Goal: Task Accomplishment & Management: Manage account settings

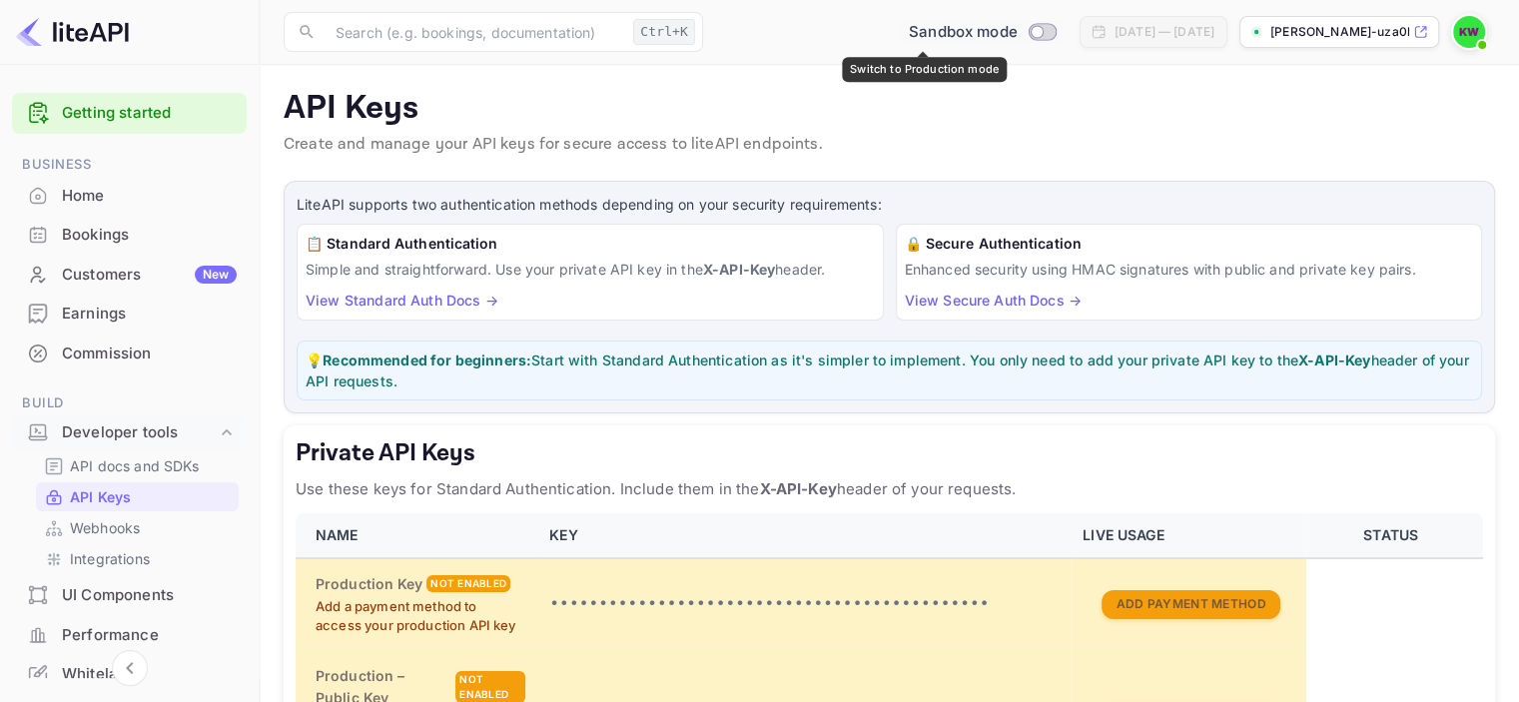
click at [1016, 31] on input "Switch to Production mode" at bounding box center [1036, 31] width 40 height 13
checkbox input "false"
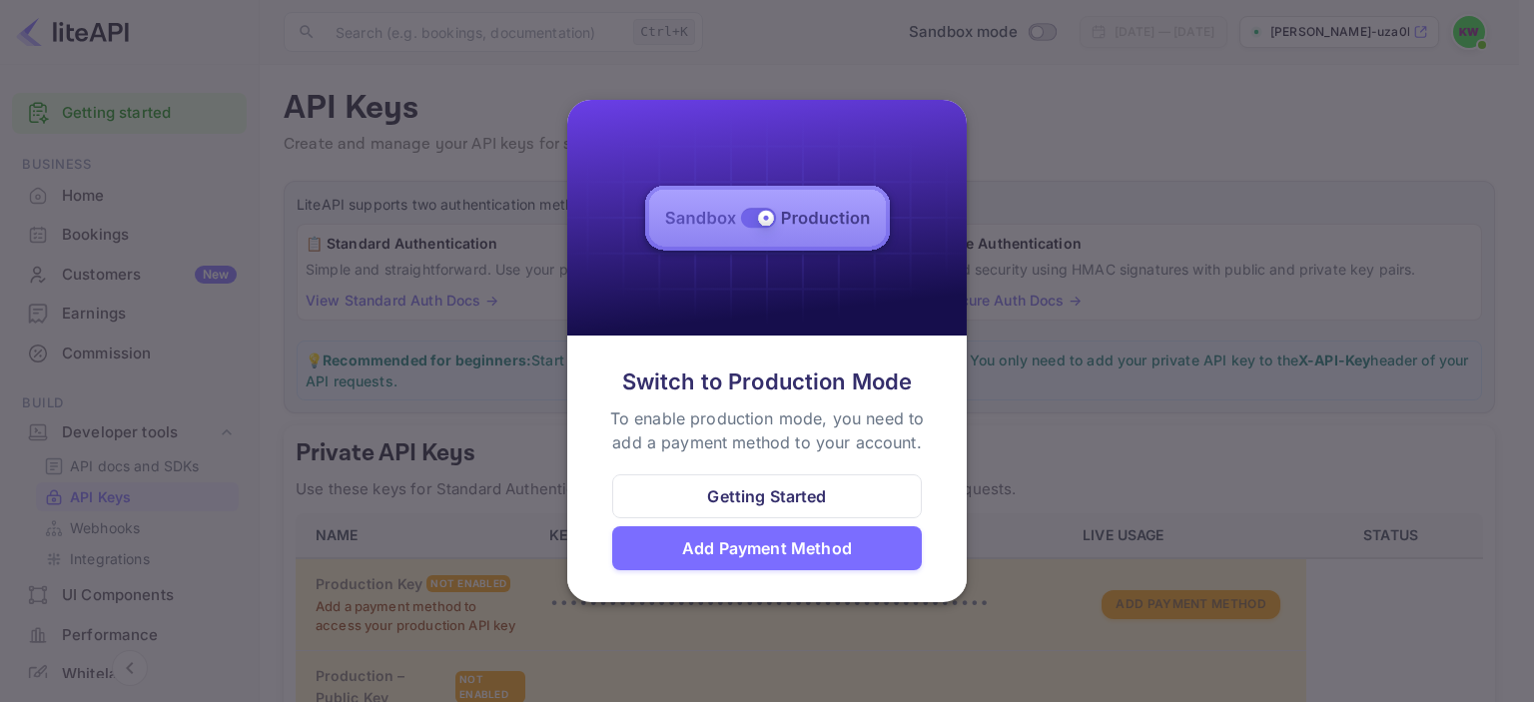
click at [1021, 323] on div at bounding box center [767, 351] width 1534 height 702
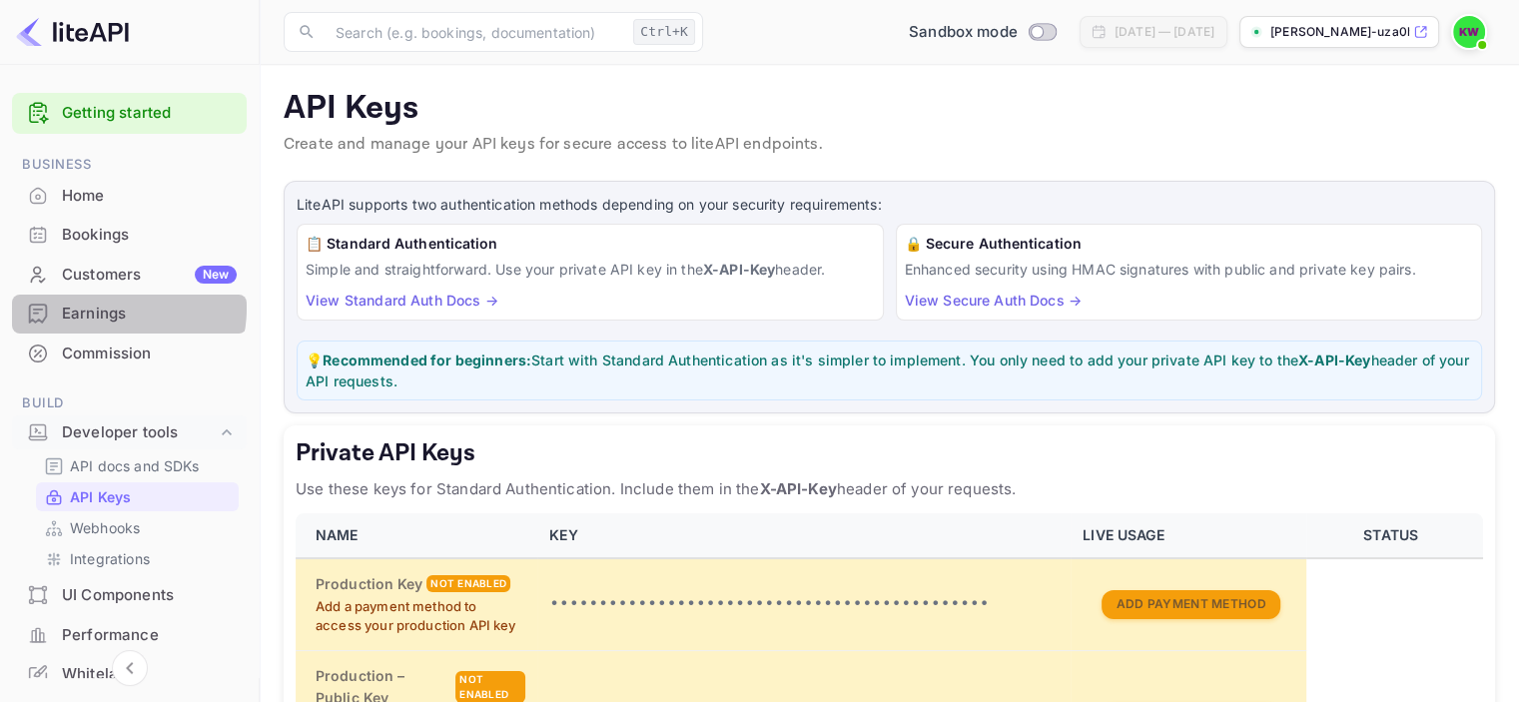
click at [106, 308] on div "Earnings" at bounding box center [149, 314] width 175 height 23
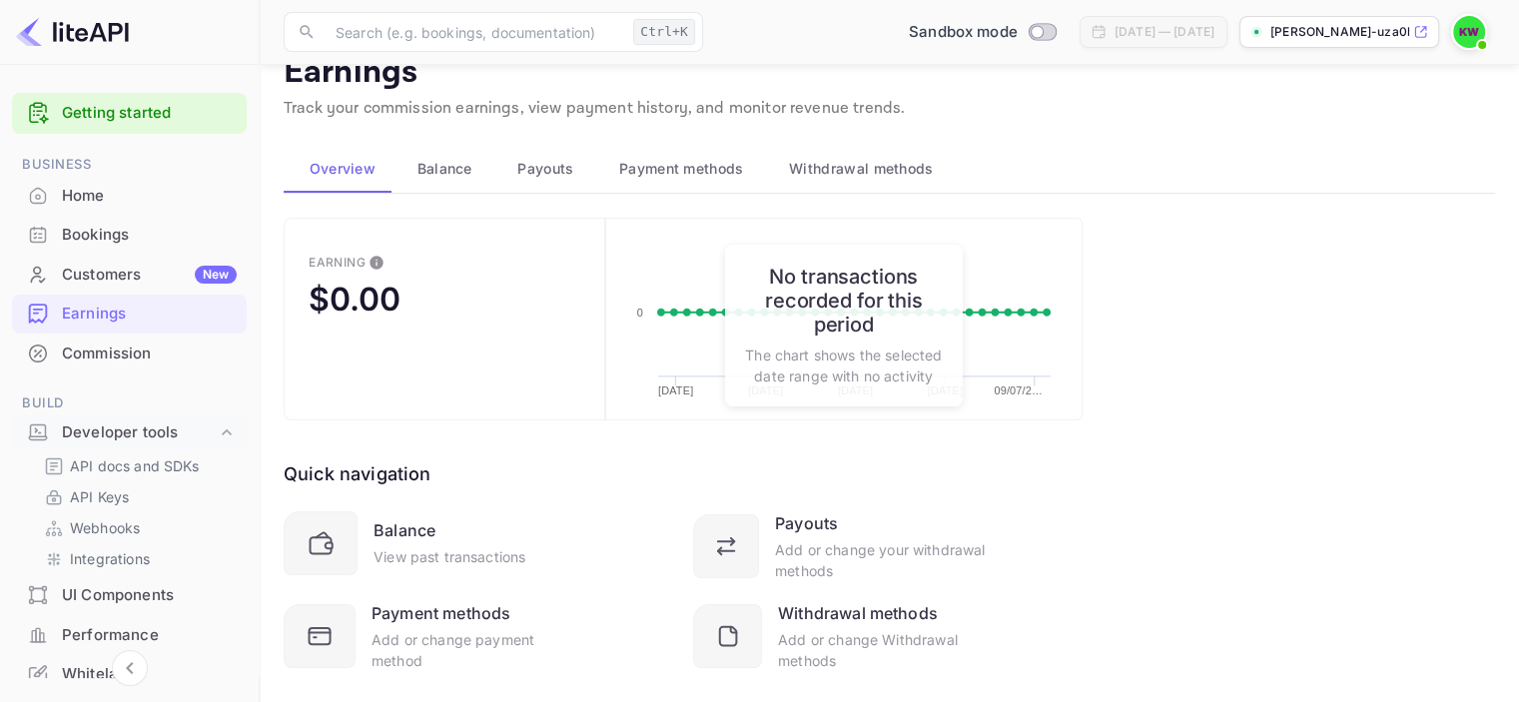
scroll to position [32, 0]
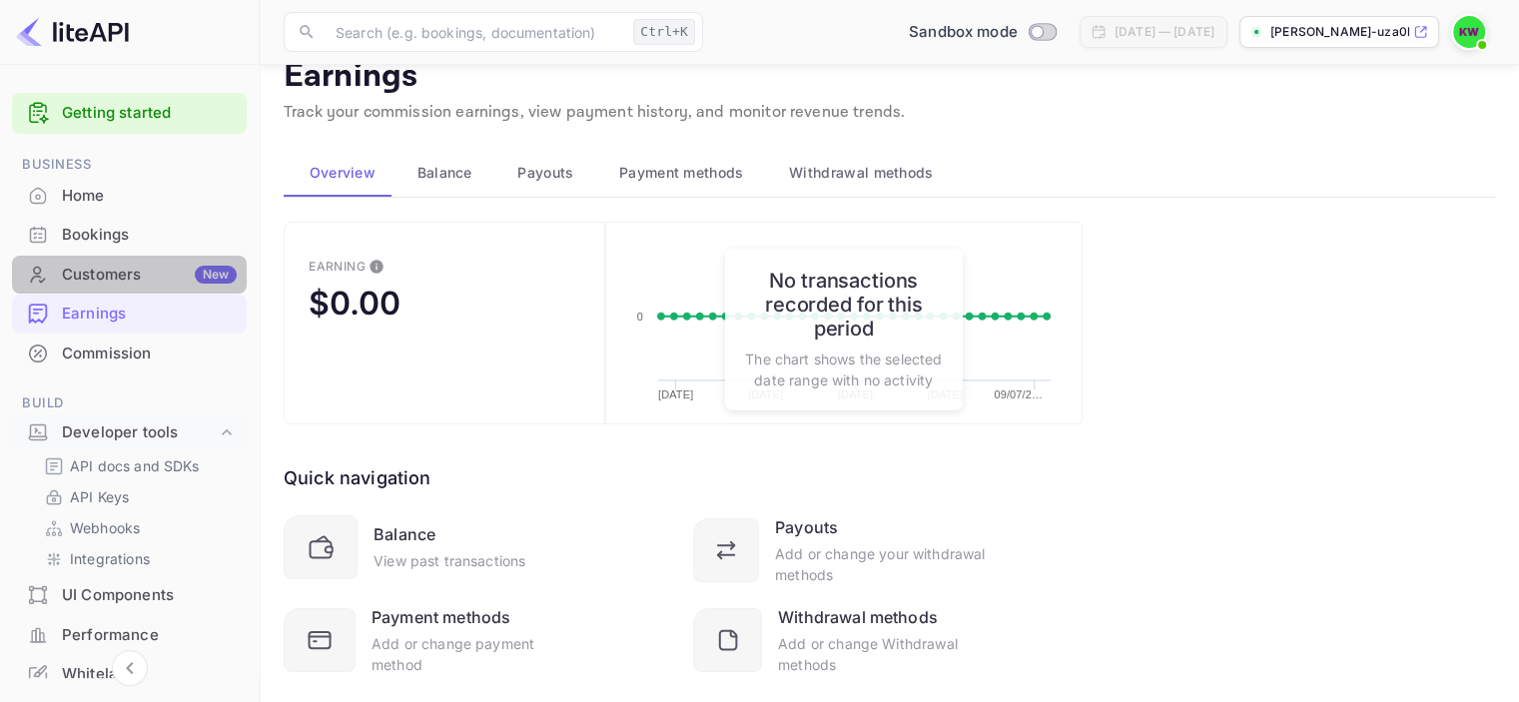
click at [140, 271] on div "Customers New" at bounding box center [149, 275] width 175 height 23
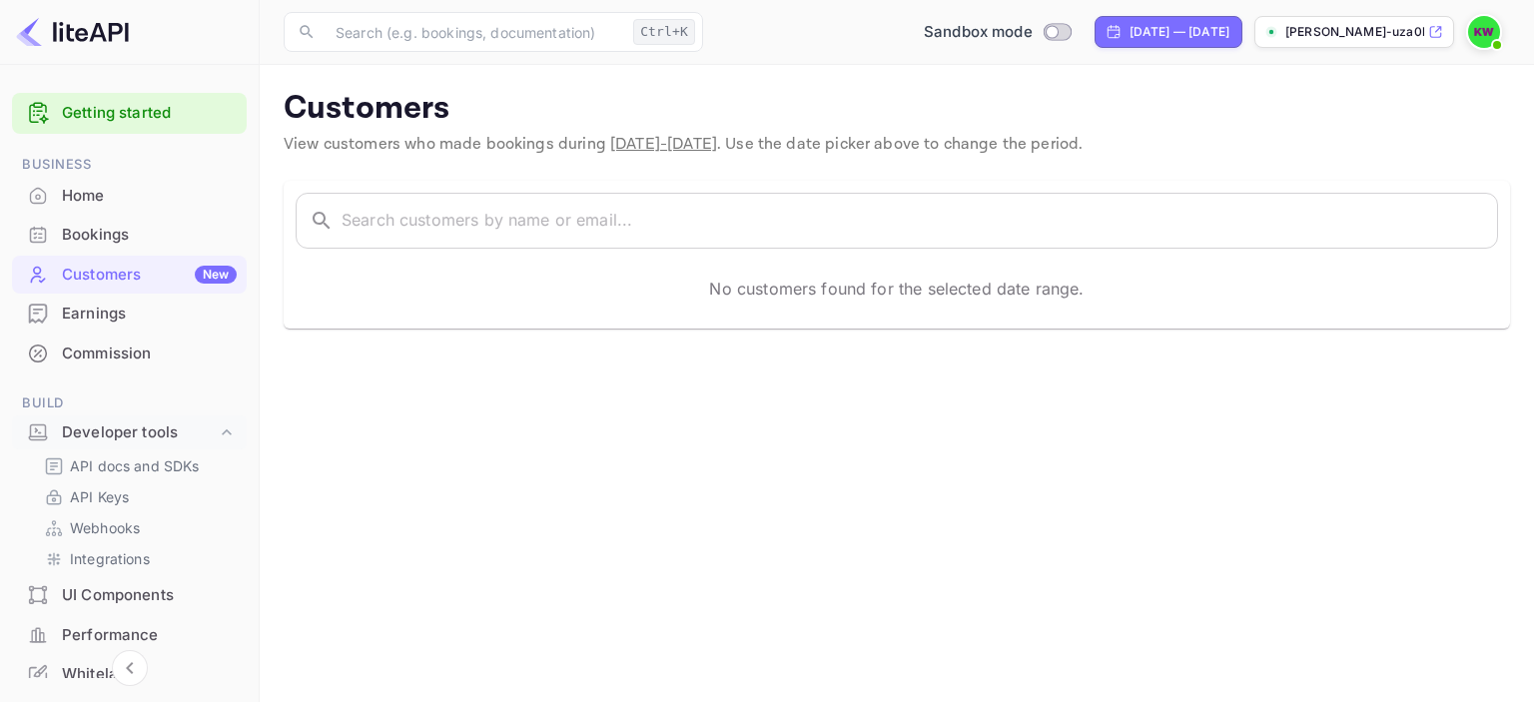
click at [108, 233] on div "Bookings" at bounding box center [149, 235] width 175 height 23
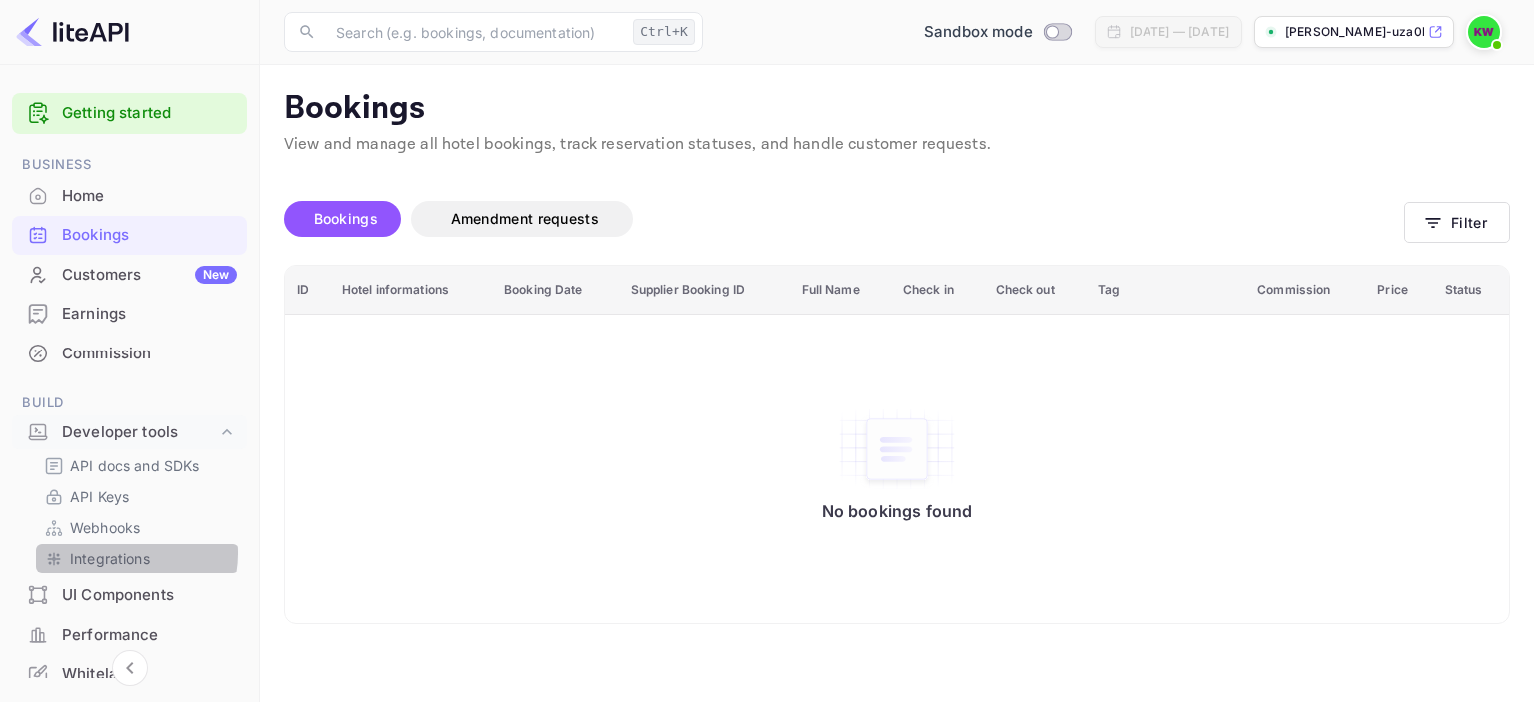
click at [115, 553] on p "Integrations" at bounding box center [110, 558] width 80 height 21
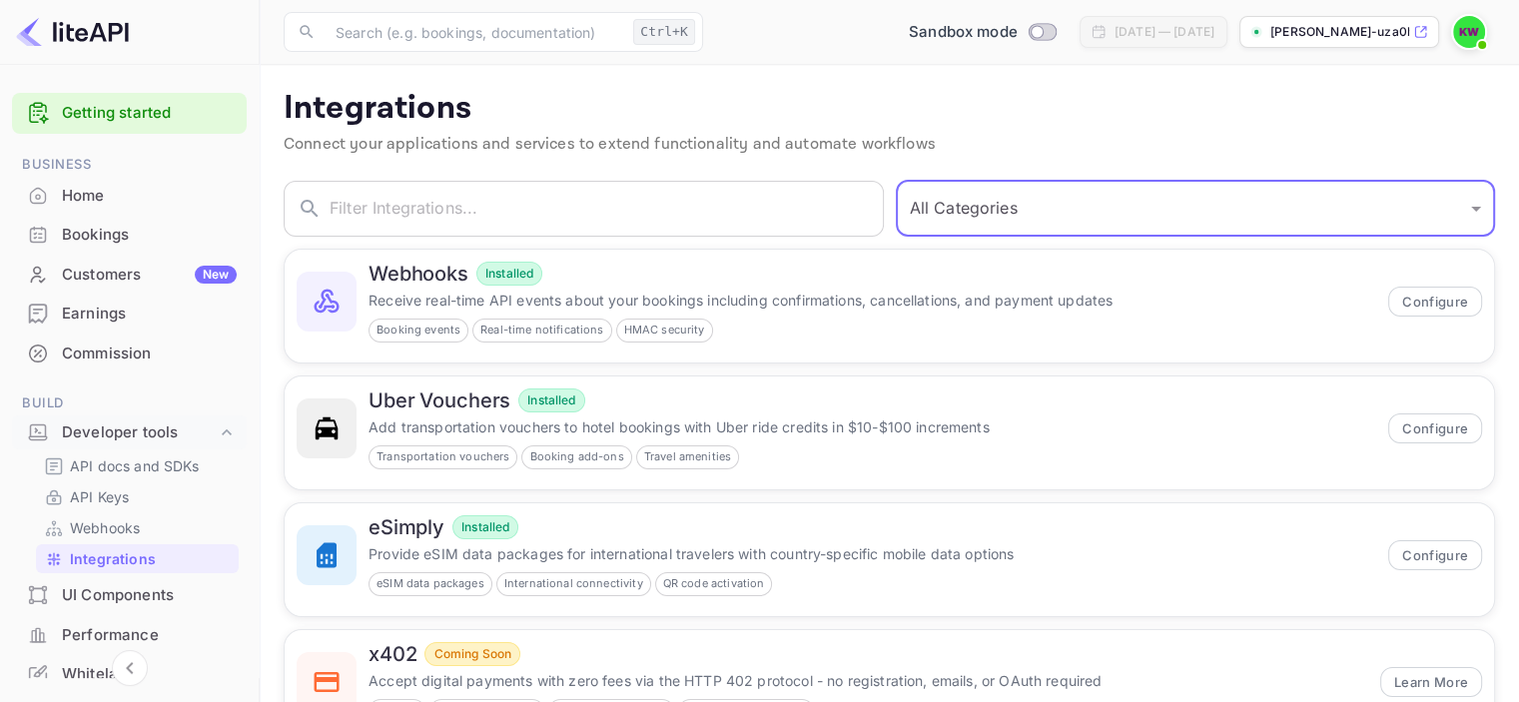
click at [1410, 224] on select "All Categories Developer Tools Travel Services Payment Systems" at bounding box center [1196, 209] width 600 height 56
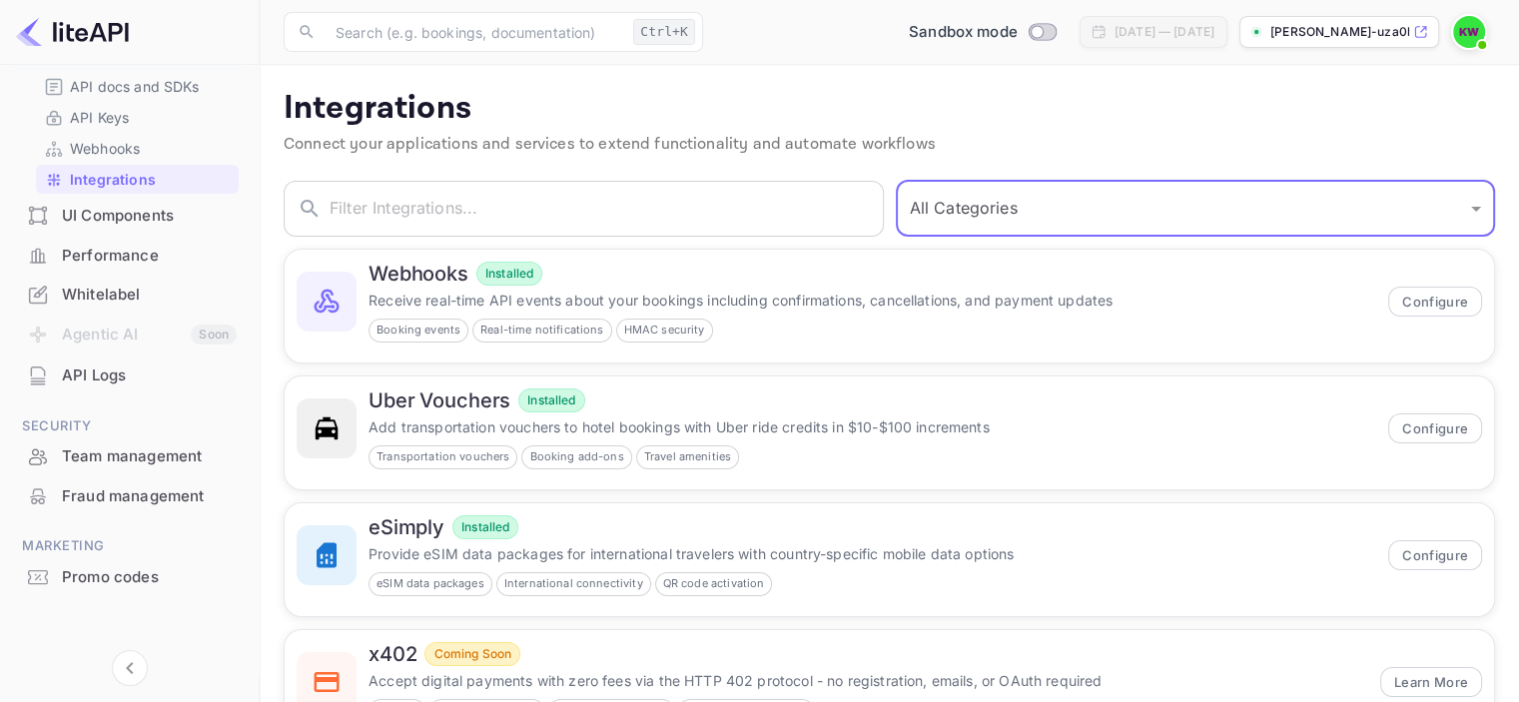
scroll to position [383, 0]
click at [80, 287] on div "Whitelabel" at bounding box center [149, 291] width 175 height 23
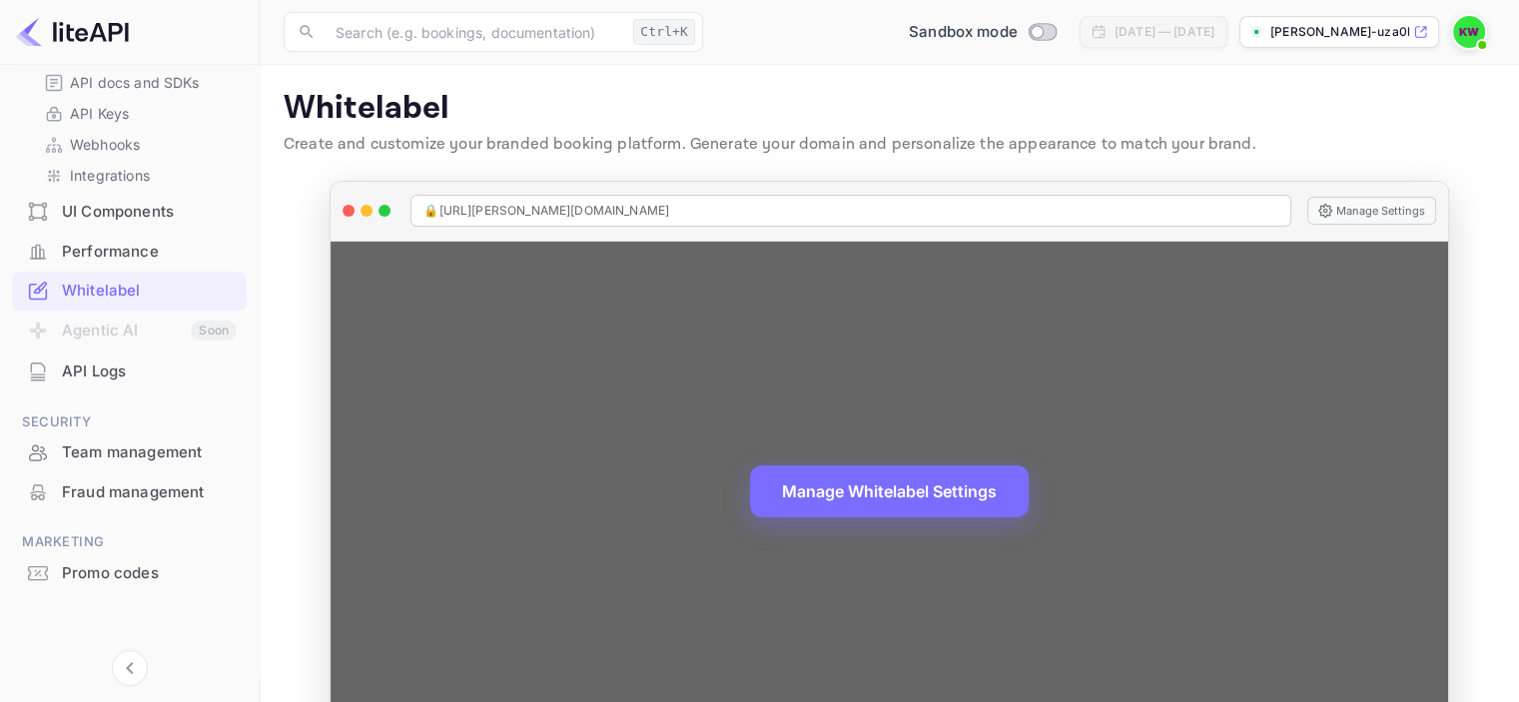
drag, startPoint x: 656, startPoint y: 202, endPoint x: 589, endPoint y: 206, distance: 67.0
click at [589, 206] on span "🔒 https://kevin-williams-uza0h.nuitee.link" at bounding box center [546, 211] width 246 height 18
click at [659, 220] on div "🔒 https://kevin-williams-uza0h.nuitee.link" at bounding box center [850, 211] width 880 height 32
drag, startPoint x: 679, startPoint y: 205, endPoint x: 431, endPoint y: 210, distance: 247.7
click at [431, 210] on div "🔒 https://kevin-williams-uza0h.nuitee.link" at bounding box center [850, 211] width 880 height 32
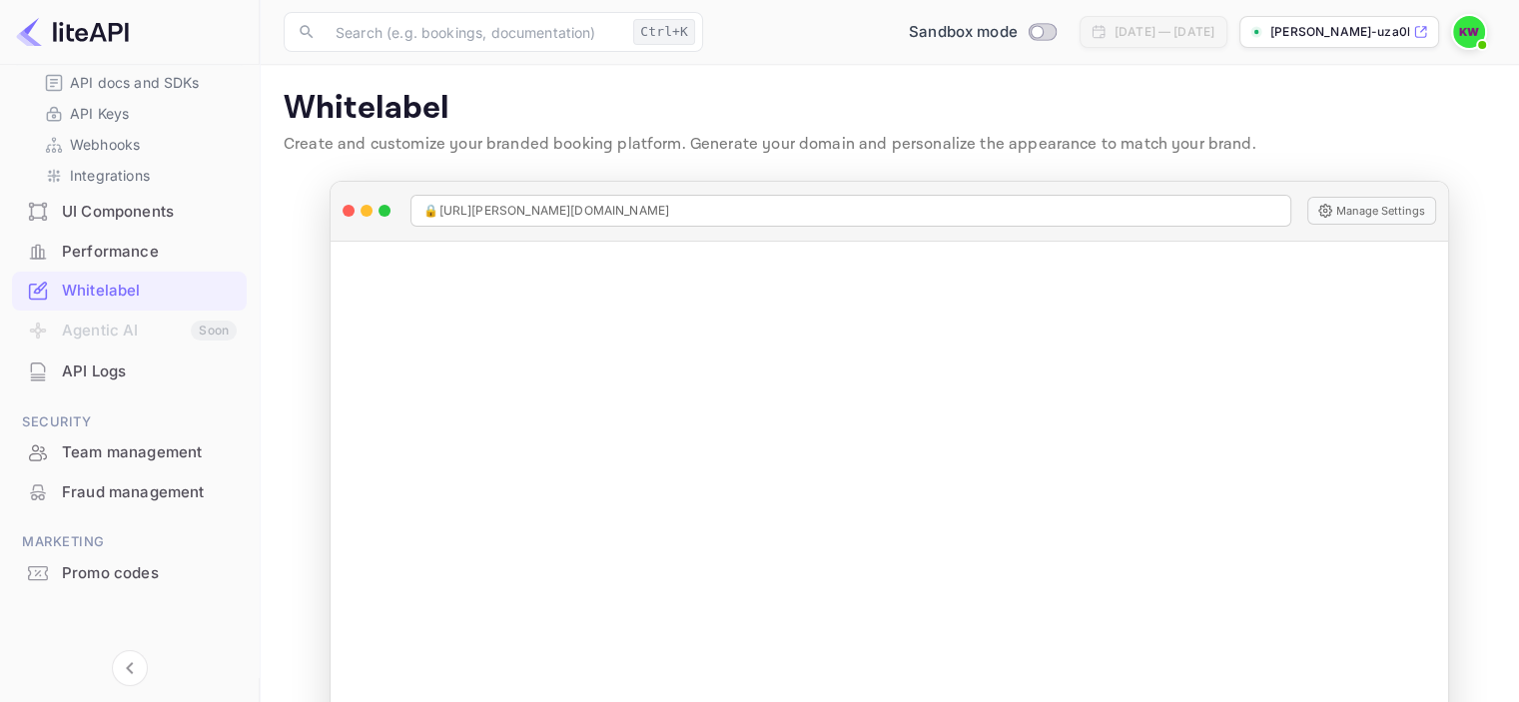
click at [125, 577] on div "Promo codes" at bounding box center [149, 573] width 175 height 23
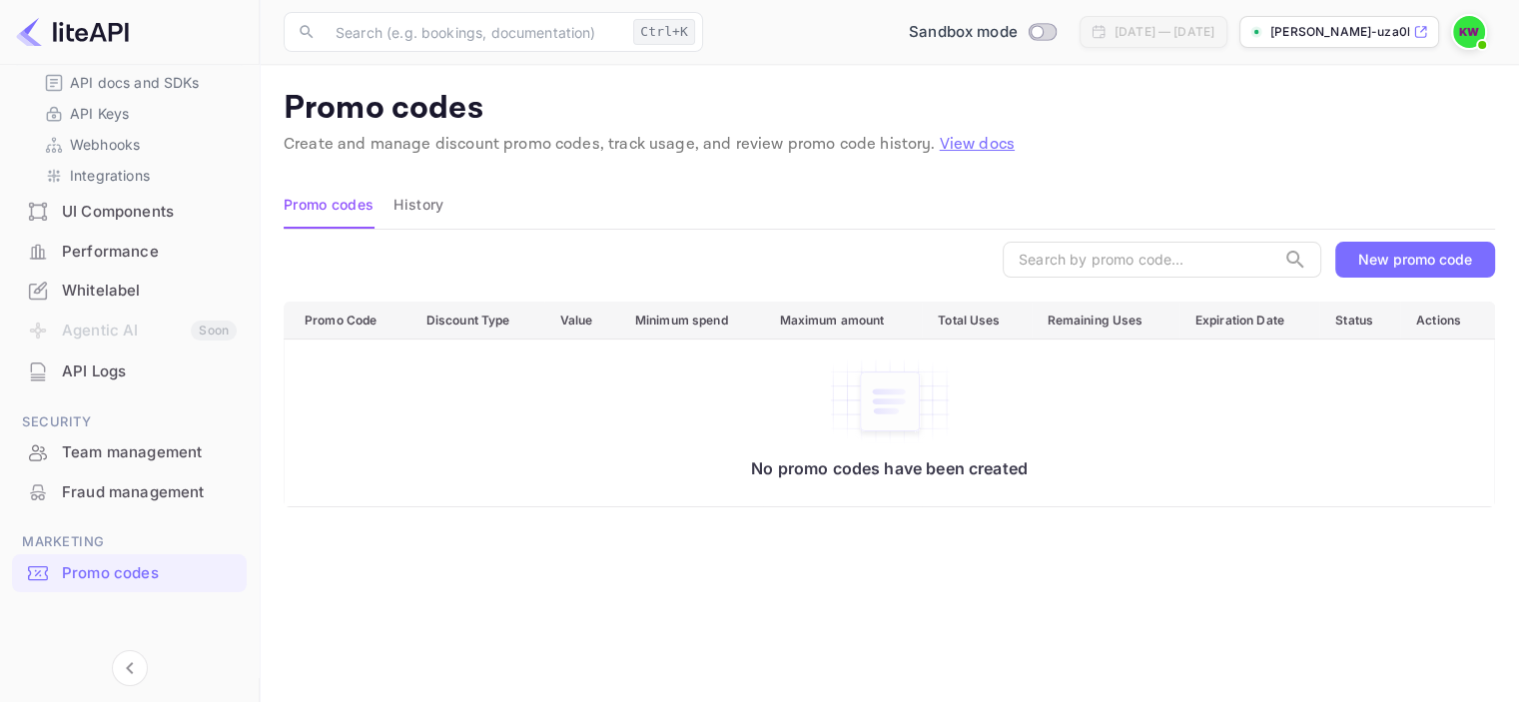
click at [1375, 254] on div "New promo code" at bounding box center [1415, 259] width 114 height 17
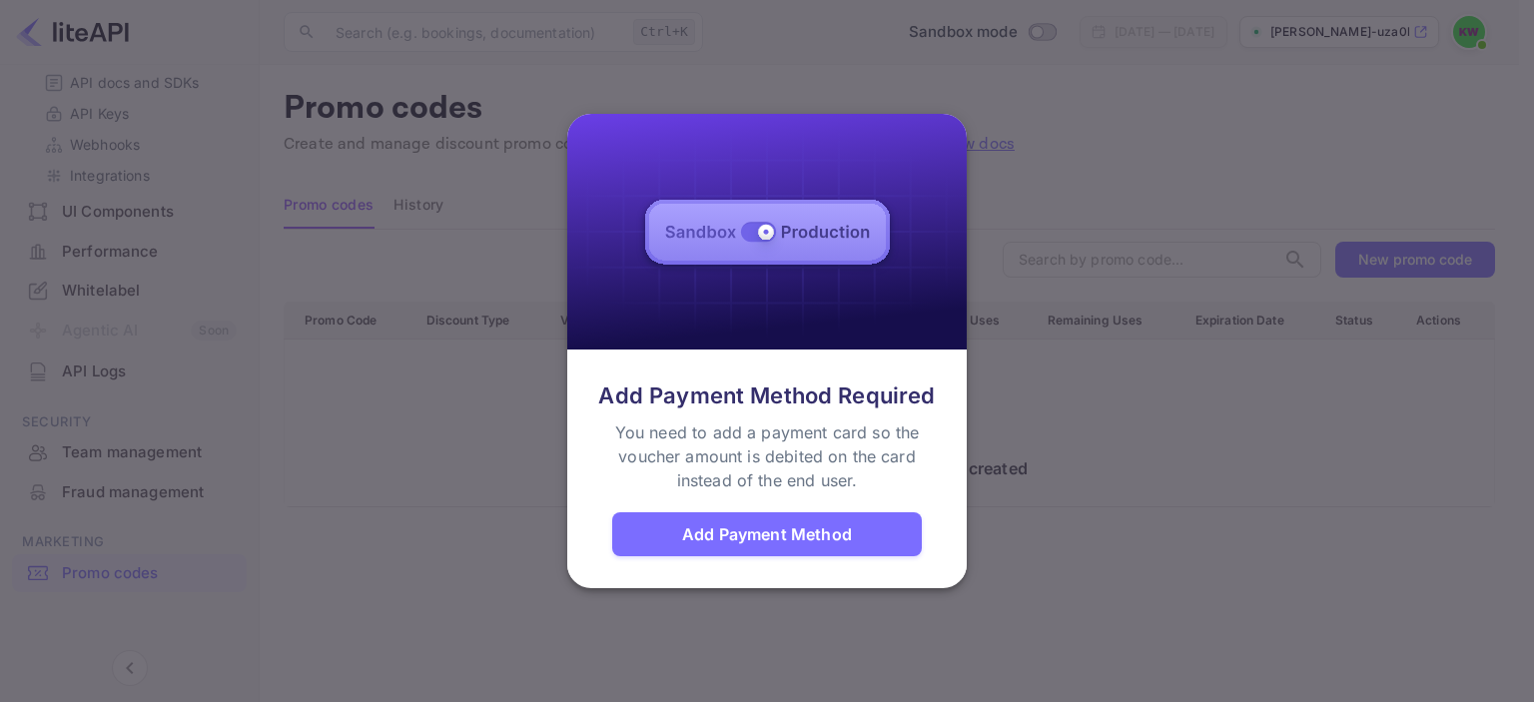
click at [1115, 286] on div at bounding box center [767, 351] width 1534 height 702
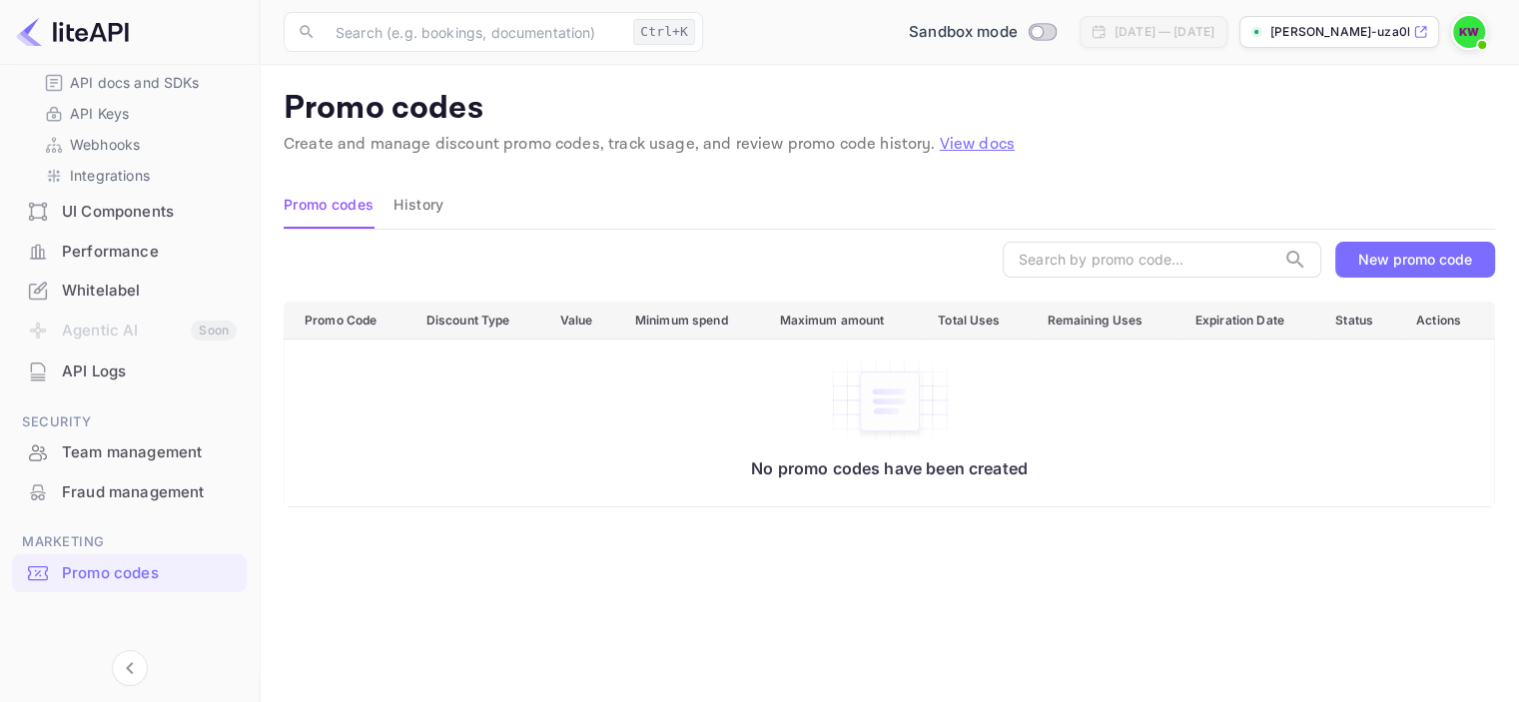
click at [26, 35] on img at bounding box center [72, 32] width 113 height 32
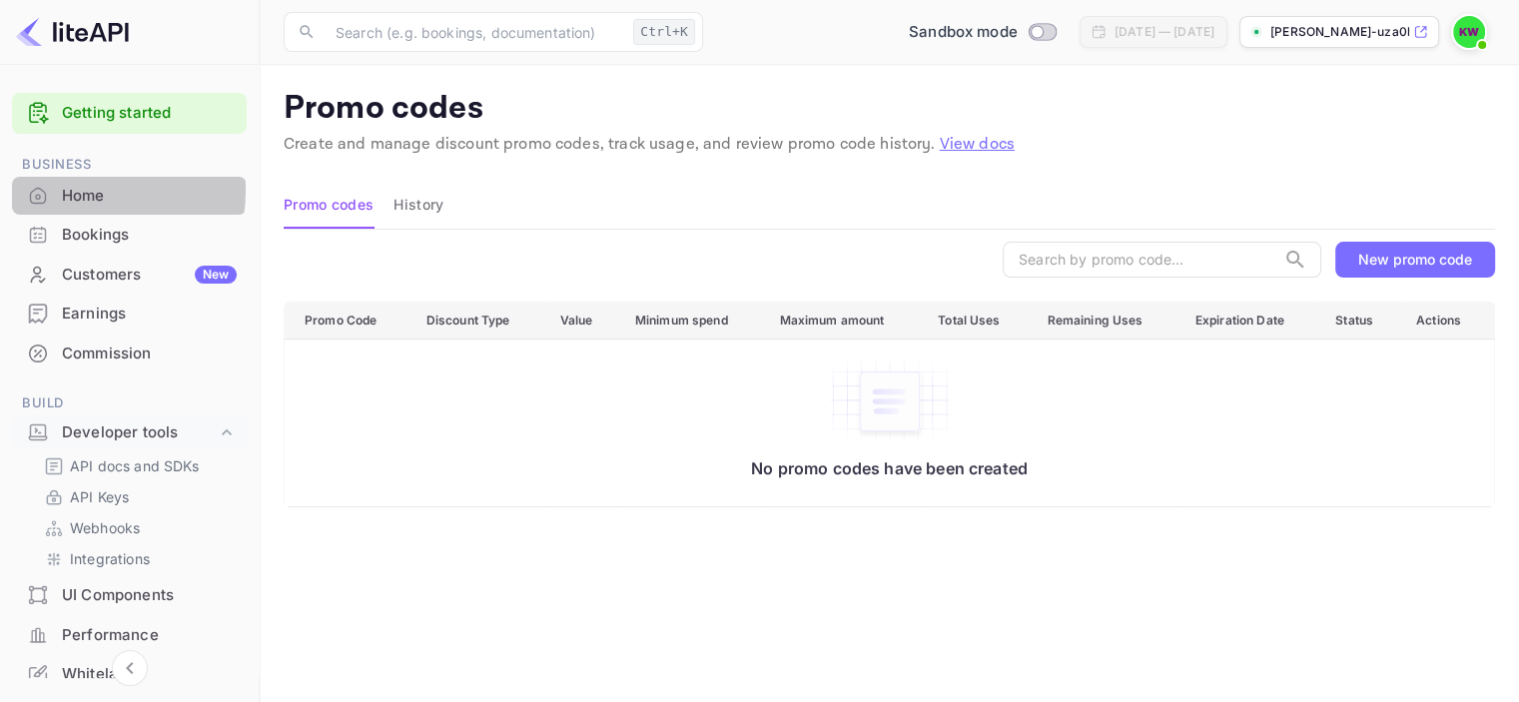
click at [78, 190] on div "Home" at bounding box center [149, 196] width 175 height 23
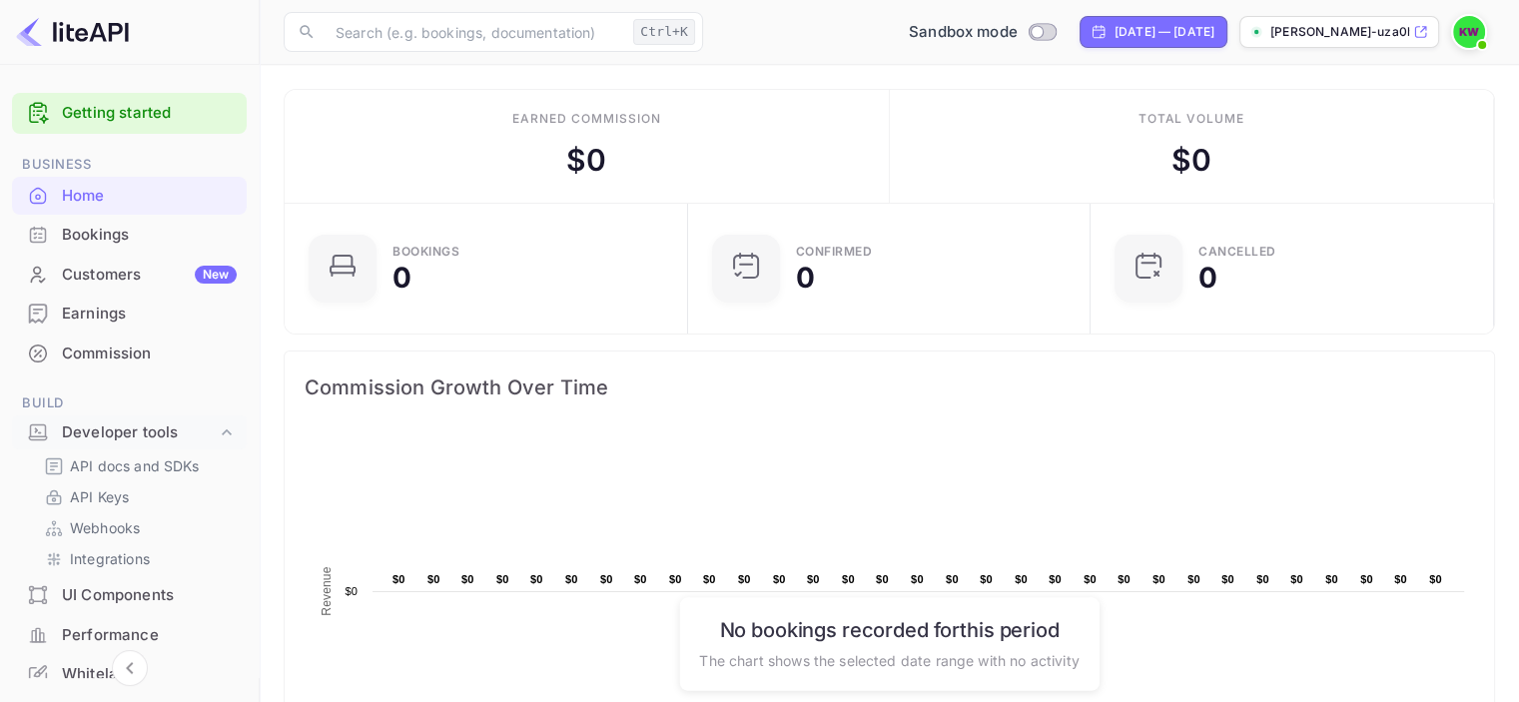
click at [1474, 43] on span at bounding box center [1482, 45] width 20 height 20
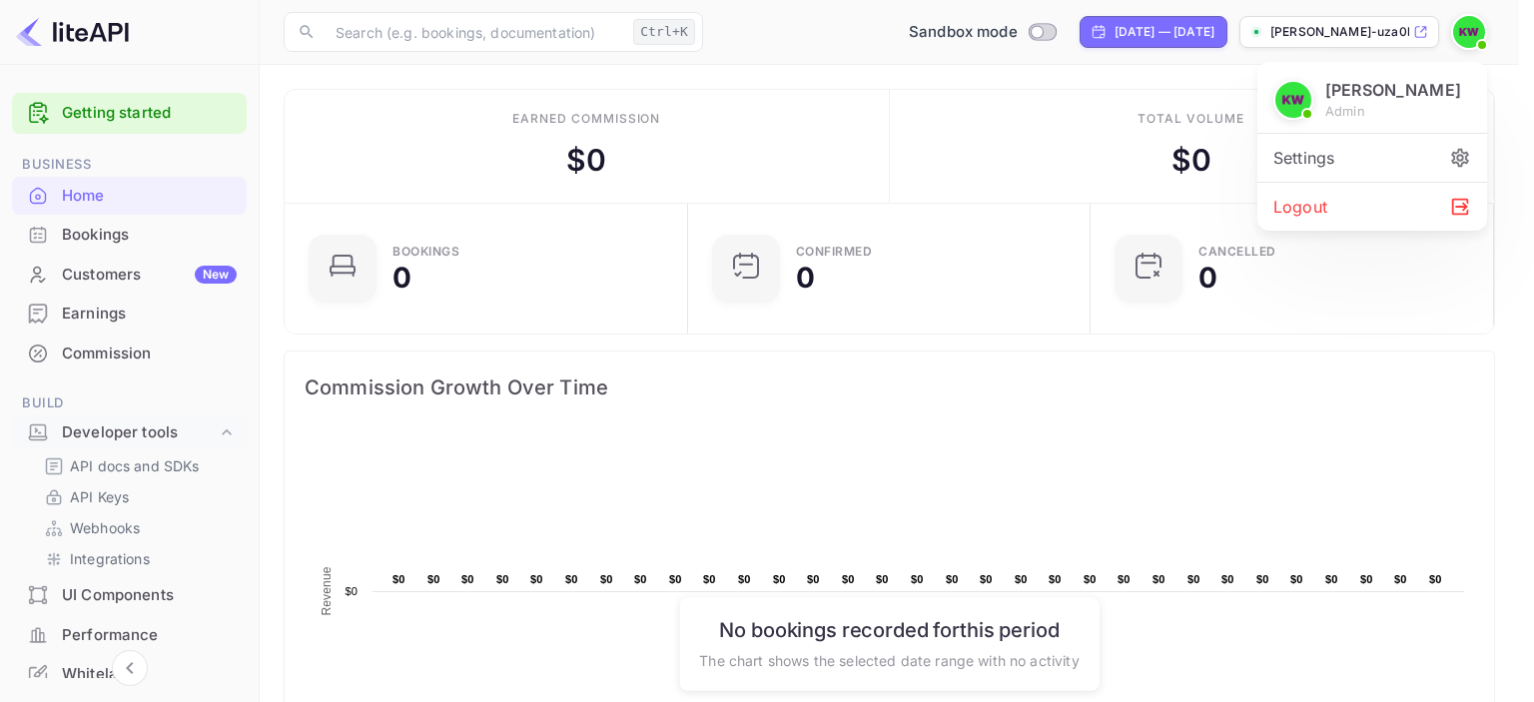
click at [1308, 164] on div "Settings" at bounding box center [1372, 158] width 230 height 48
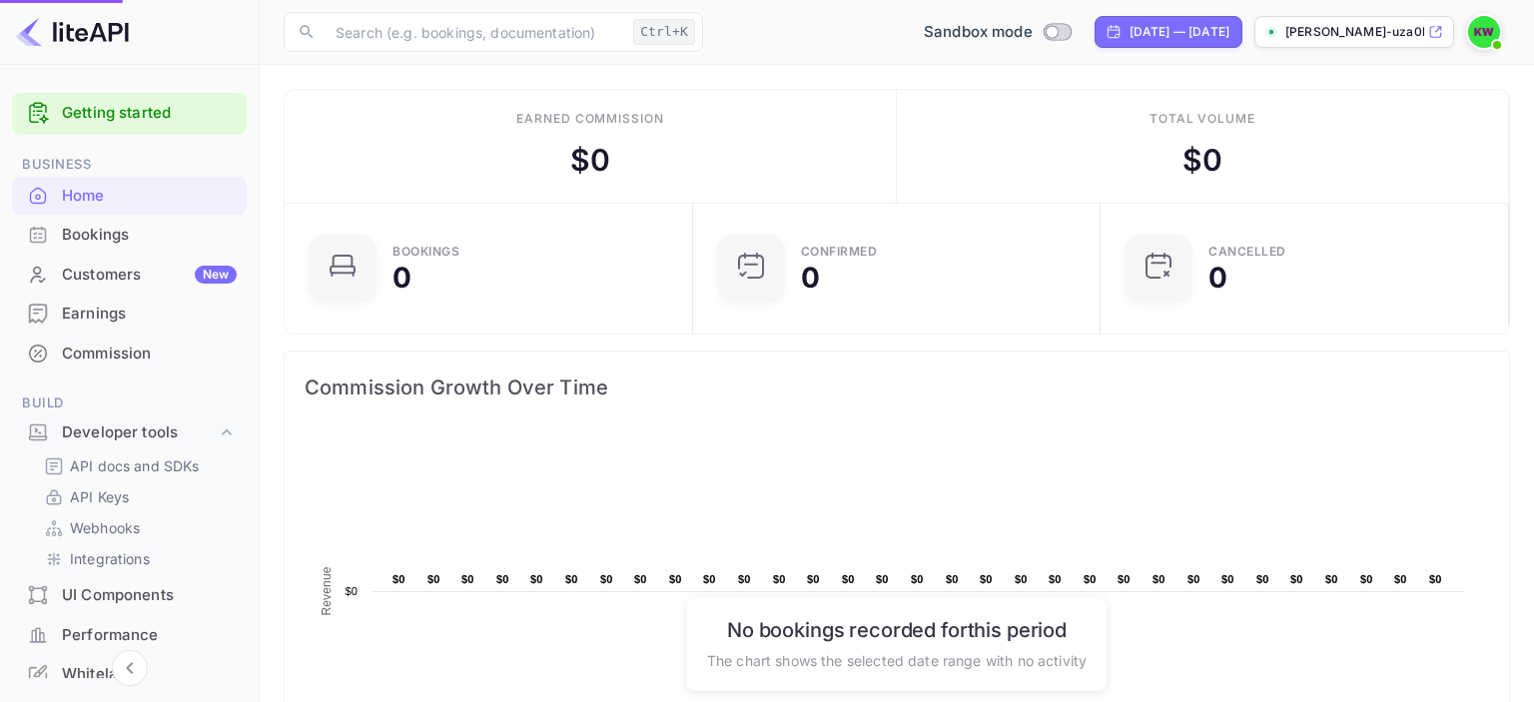
scroll to position [16, 16]
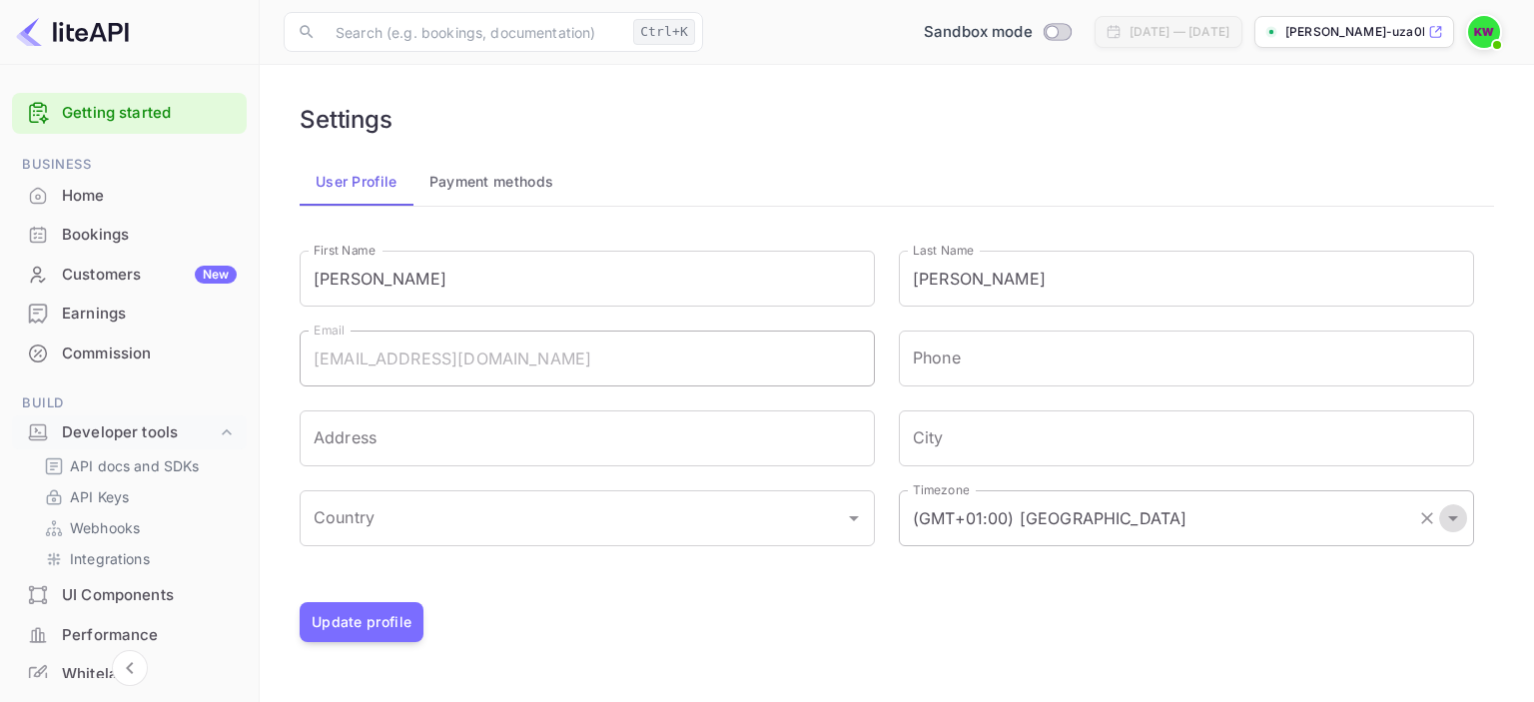
click at [1446, 528] on icon "Open" at bounding box center [1453, 518] width 24 height 24
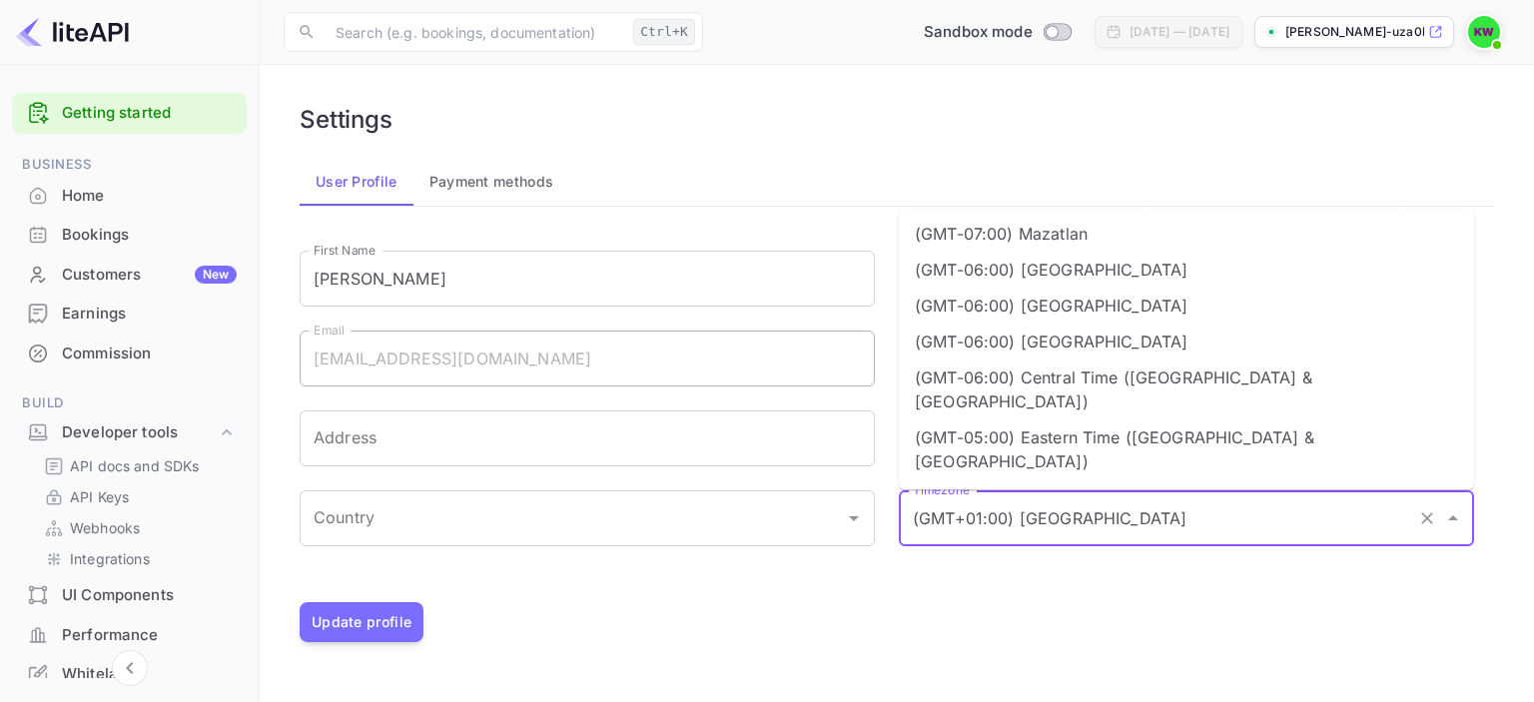
scroll to position [359, 0]
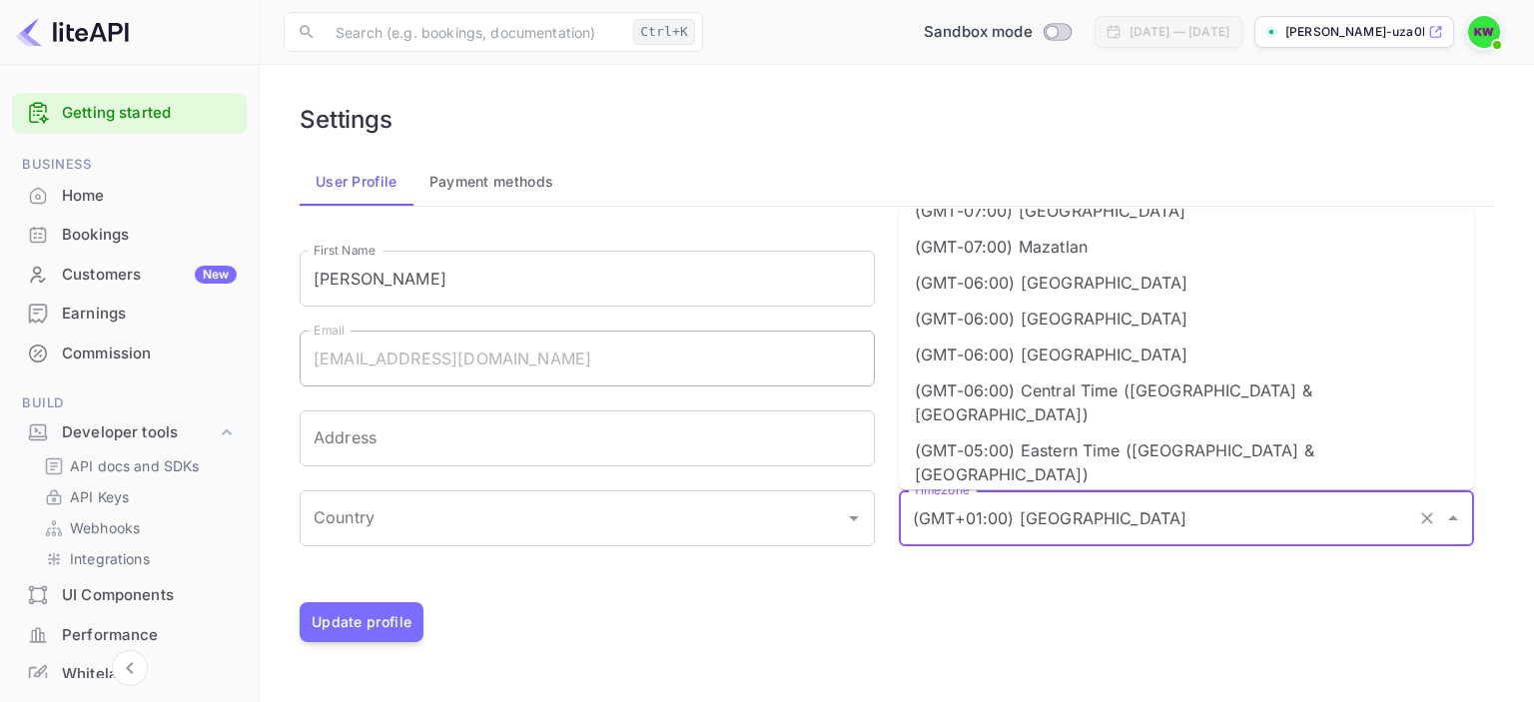
click at [1066, 432] on li "(GMT-05:00) Eastern Time (US & Canada)" at bounding box center [1186, 462] width 575 height 60
type input "(GMT-05:00) Eastern Time (US & Canada)"
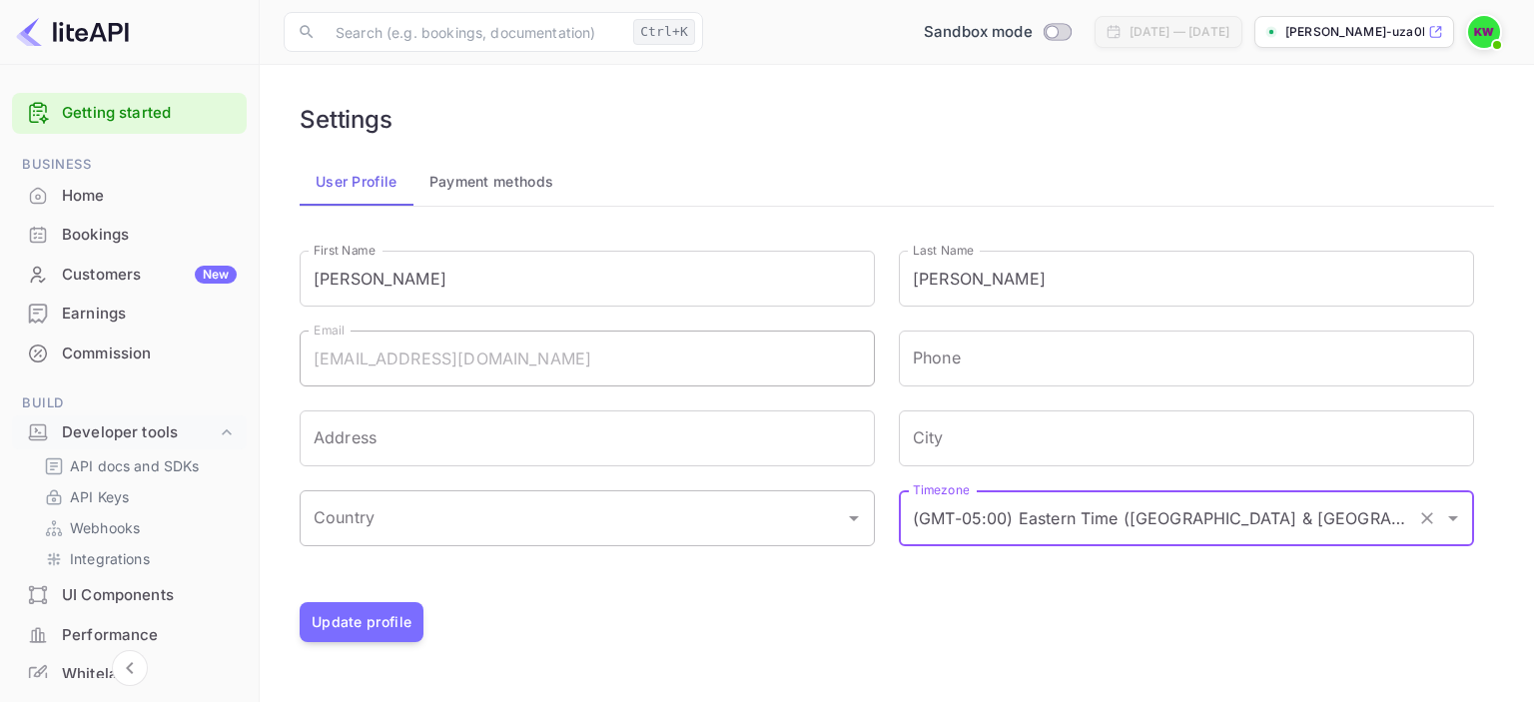
click at [477, 544] on div "Country" at bounding box center [587, 518] width 575 height 56
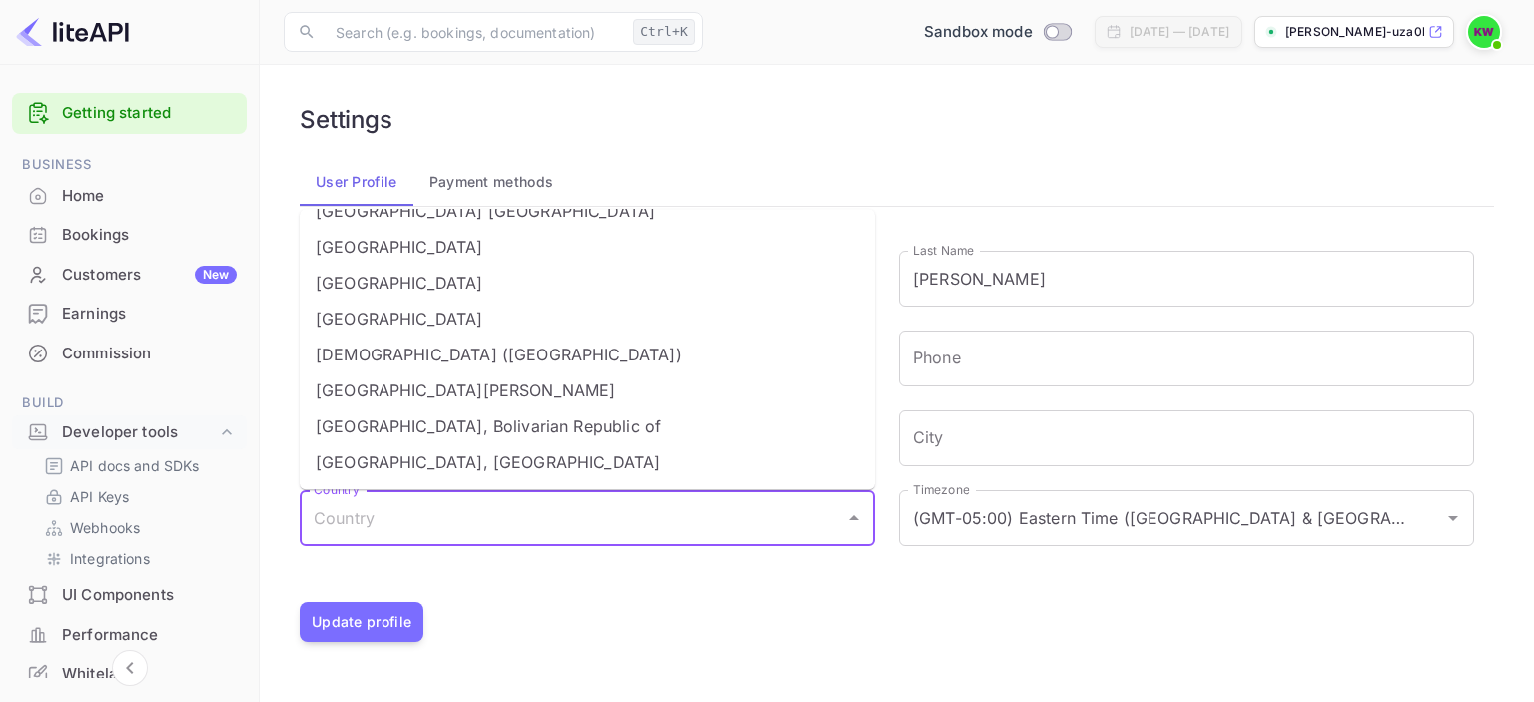
scroll to position [8204, 0]
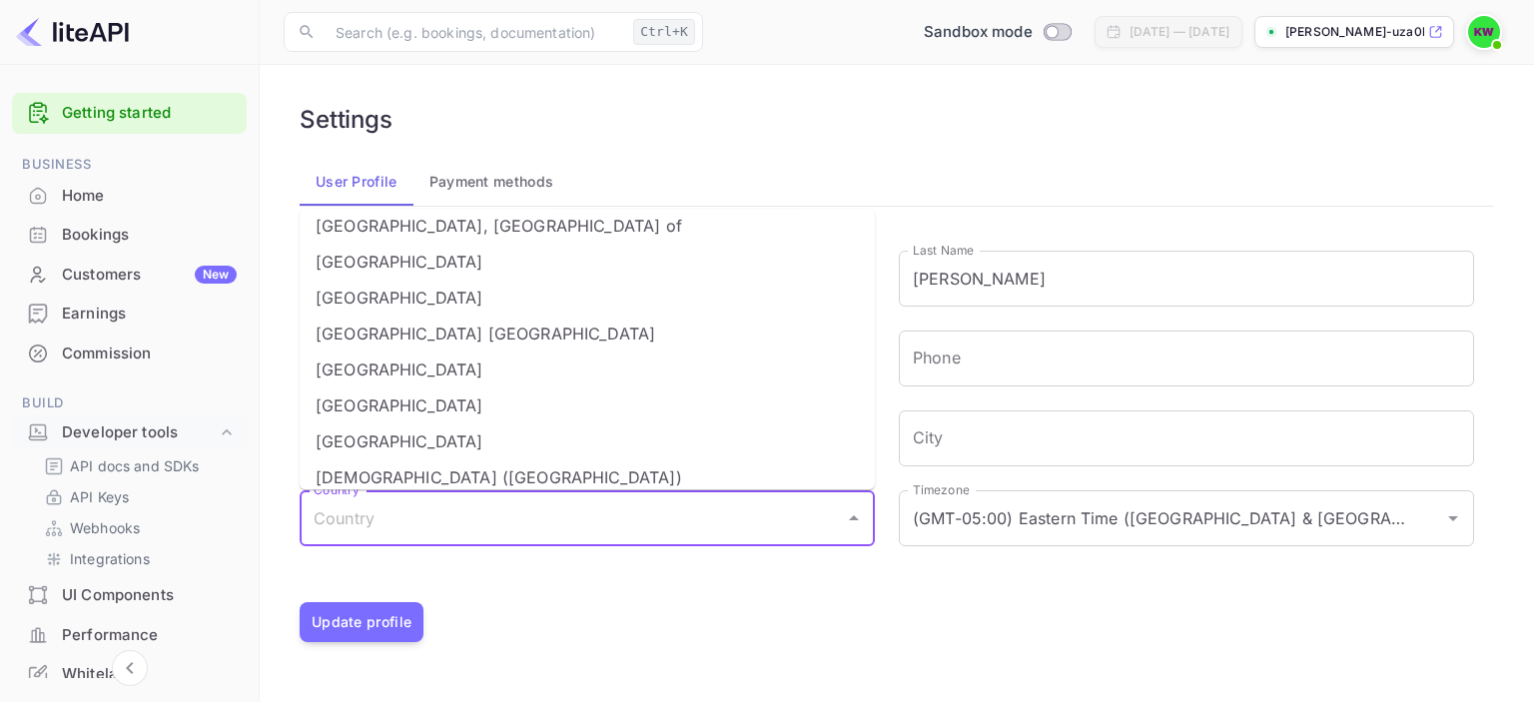
click at [395, 368] on li "United States" at bounding box center [587, 369] width 575 height 36
type input "United States"
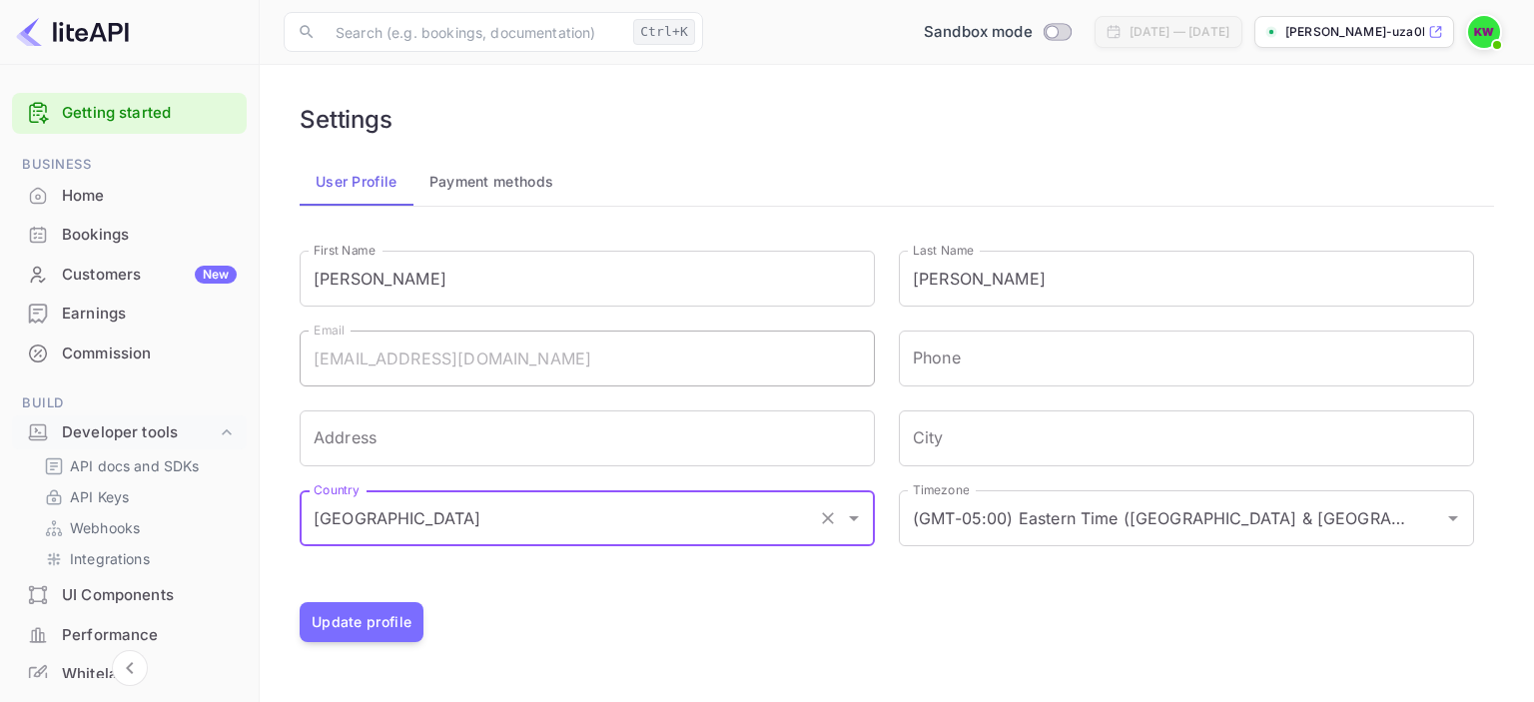
click at [856, 518] on icon "Open" at bounding box center [854, 518] width 24 height 24
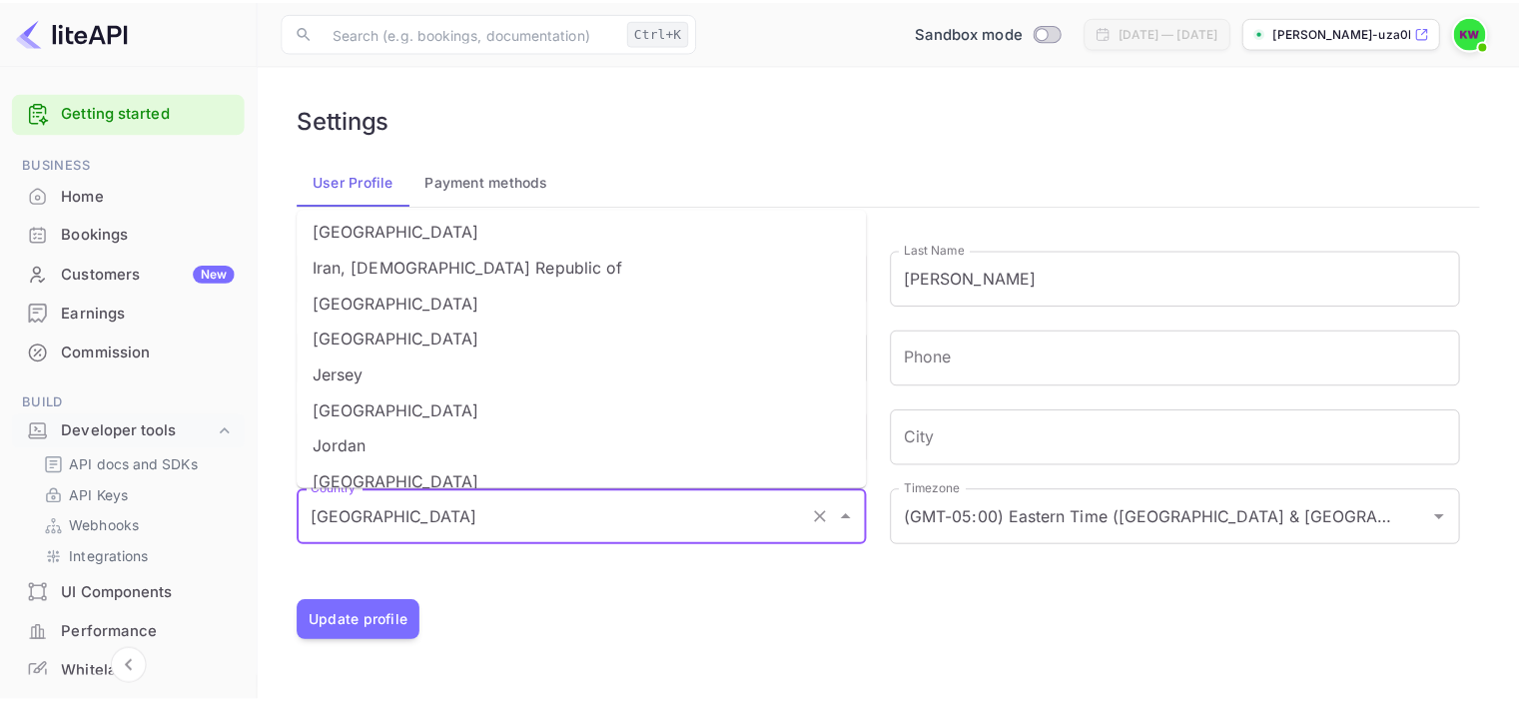
scroll to position [3966, 0]
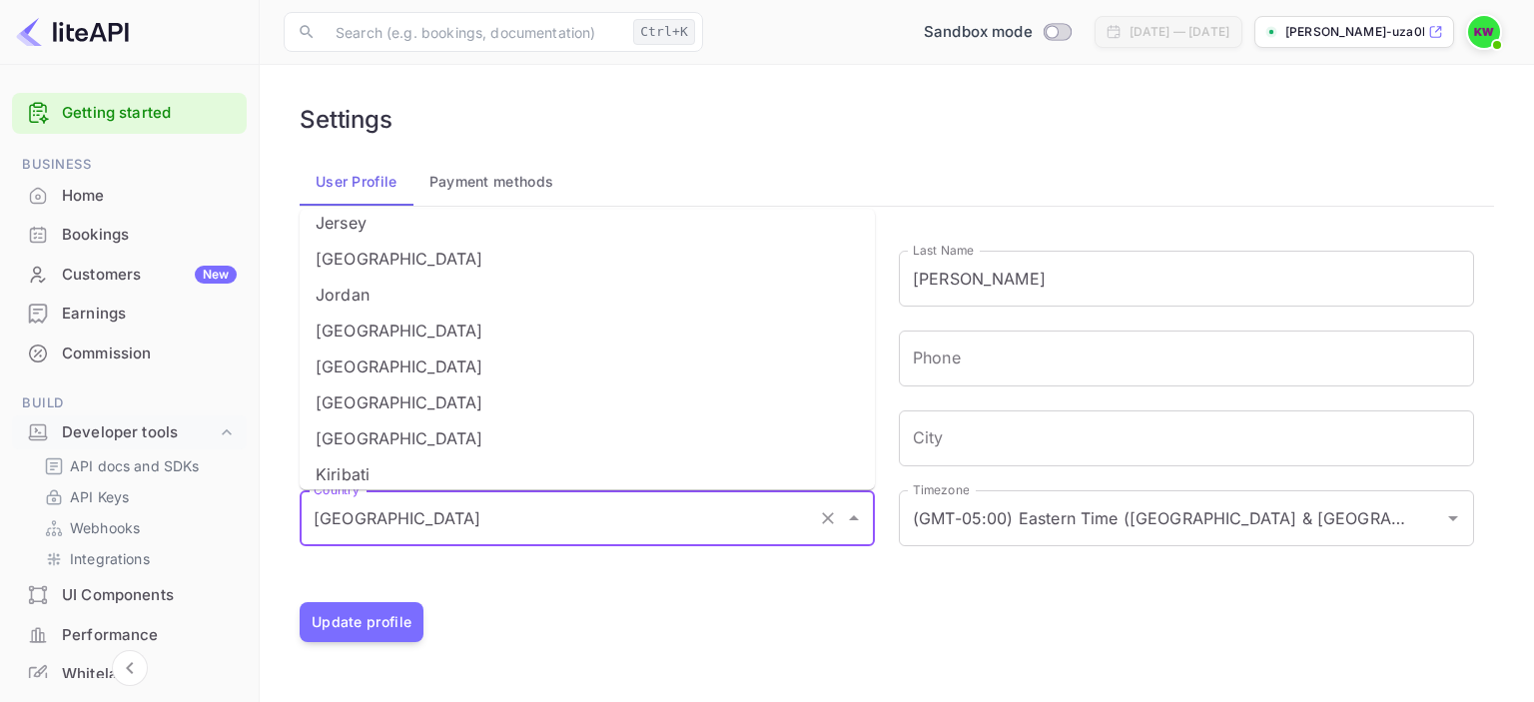
click at [907, 607] on div "Update profile" at bounding box center [897, 622] width 1194 height 40
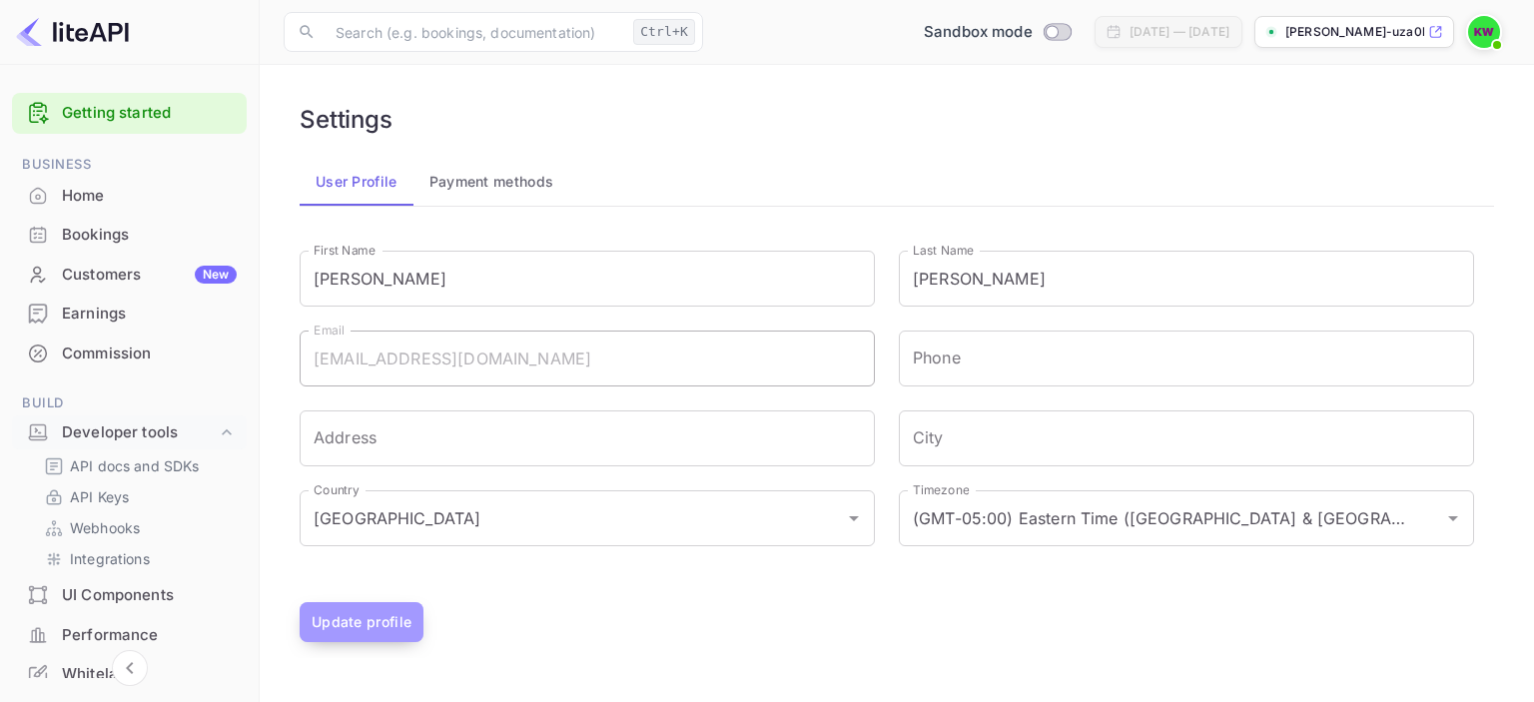
click at [352, 610] on button "Update profile" at bounding box center [362, 622] width 124 height 40
click at [120, 495] on p "API Keys" at bounding box center [99, 496] width 59 height 21
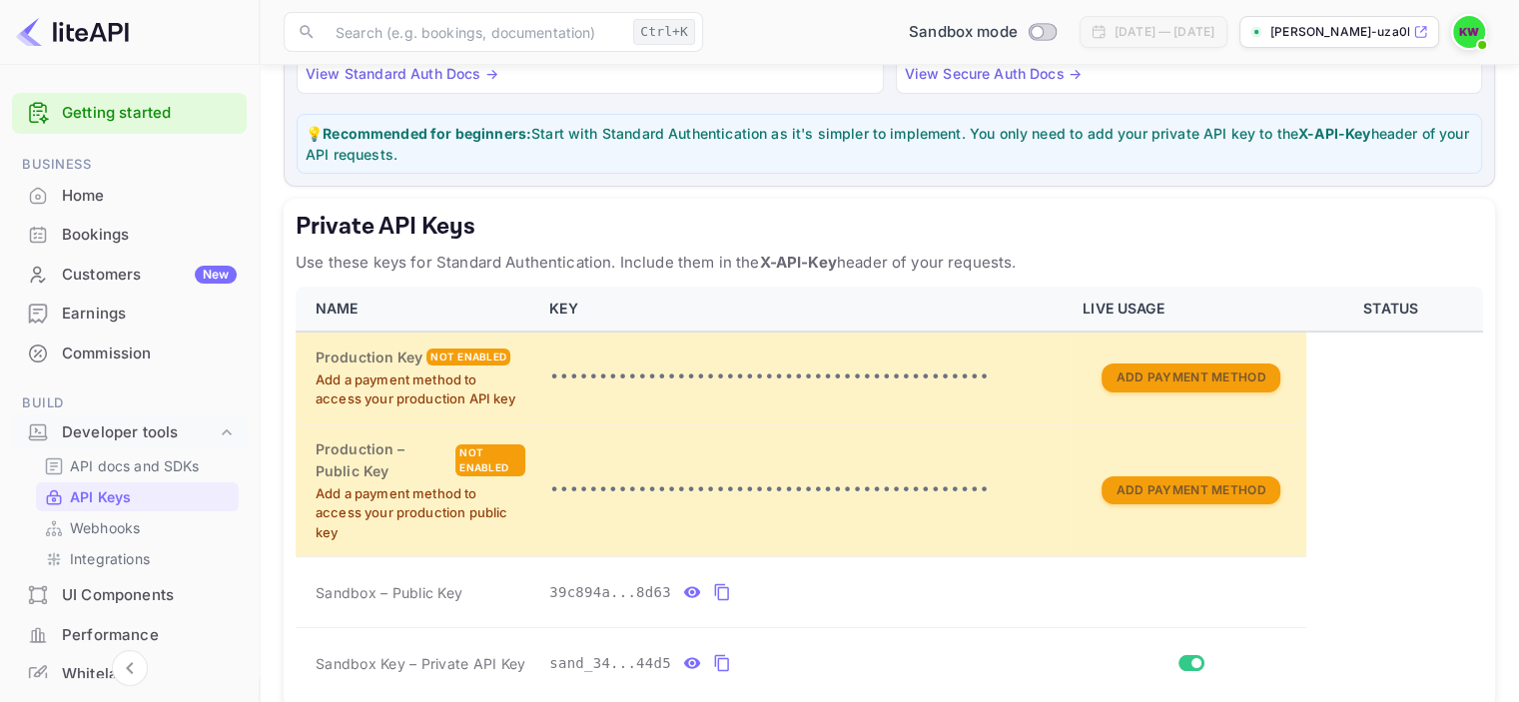
scroll to position [224, 0]
